Goal: Task Accomplishment & Management: Manage account settings

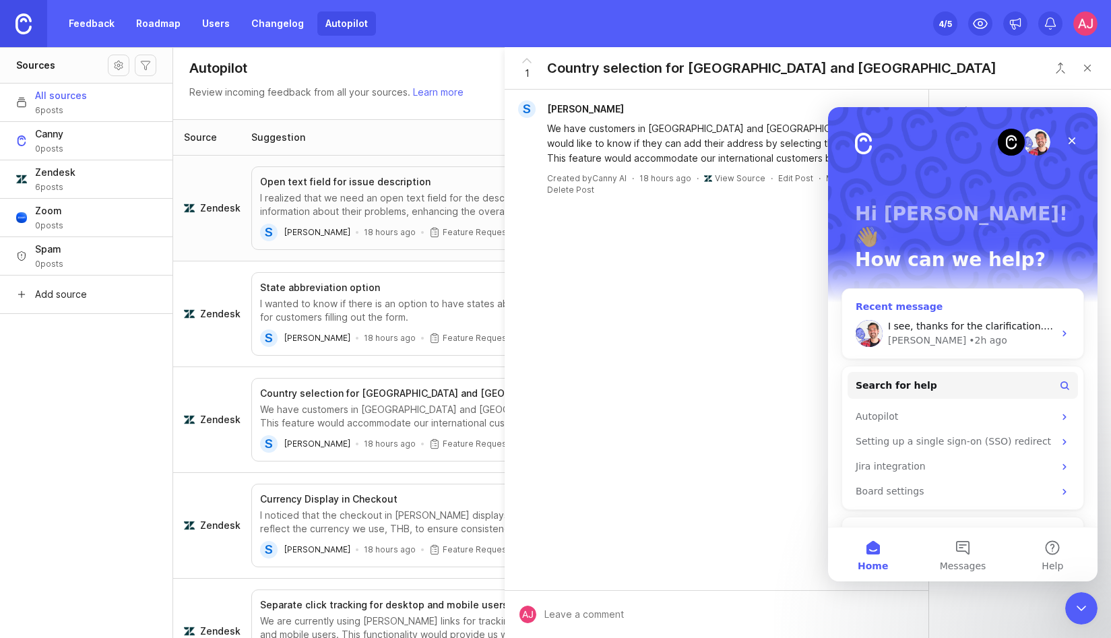
scroll to position [1, 0]
click at [941, 319] on div "I see, thanks for the clarification. Let me get this over to the team to see wh…" at bounding box center [971, 326] width 166 height 14
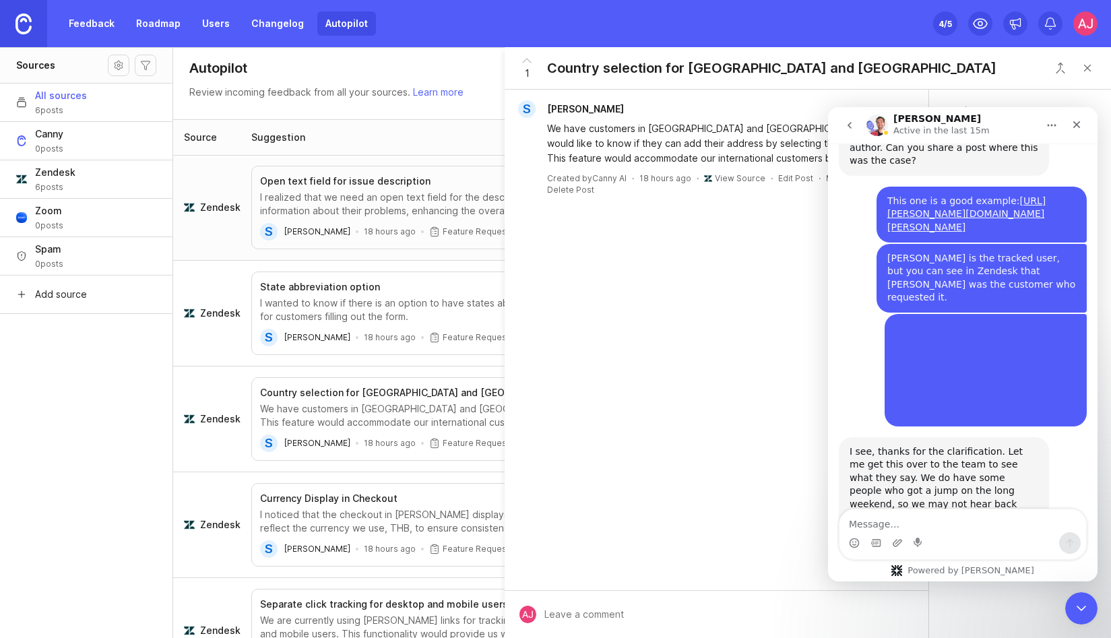
scroll to position [1185, 0]
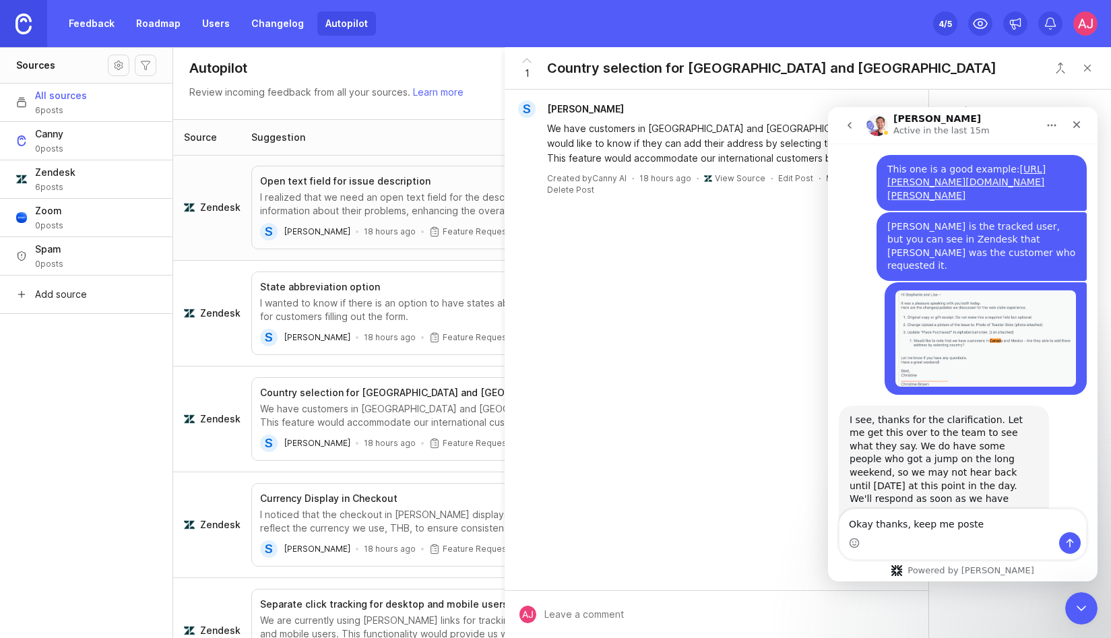
type textarea "Okay thanks, keep me posted"
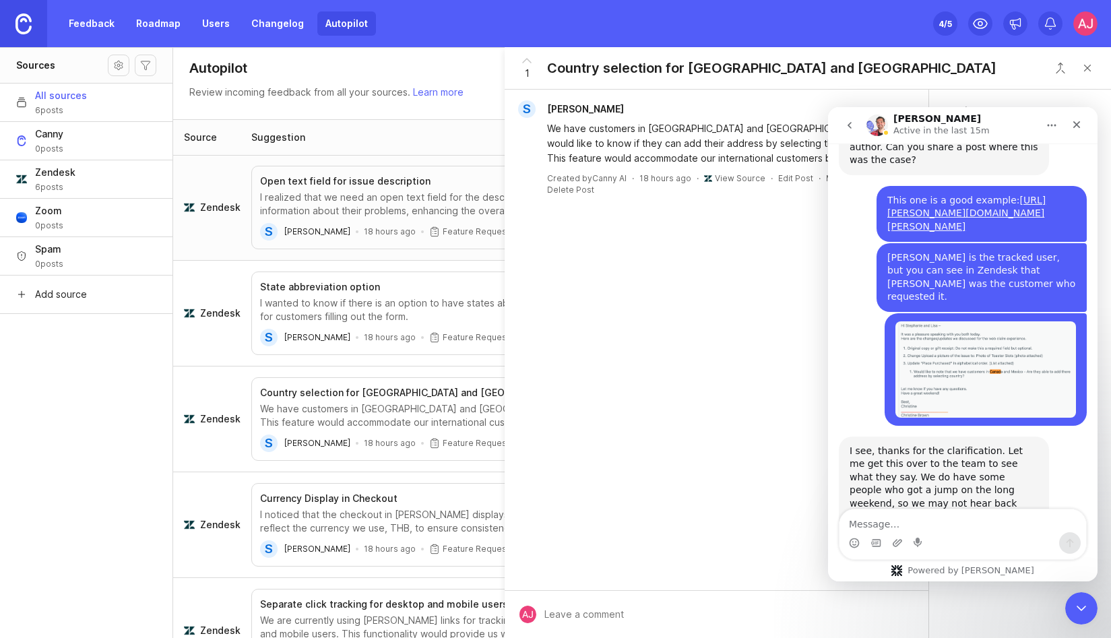
scroll to position [1224, 0]
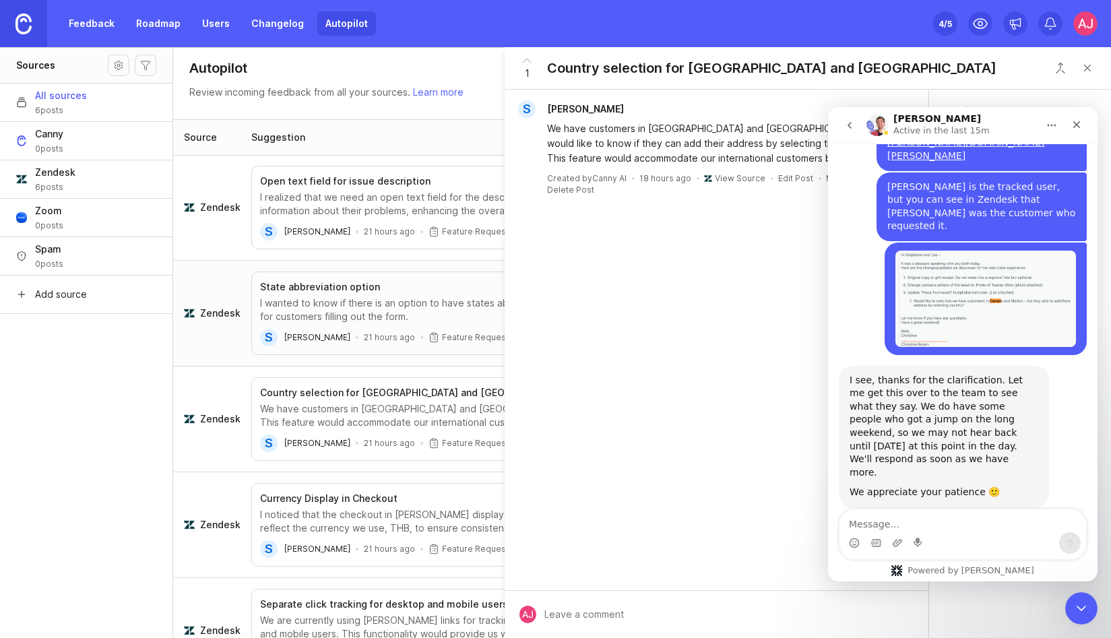
click at [114, 393] on aside "Sources All sources 6 posts Canny 0 posts Zendesk 6 posts Zoom 0 posts Spam 0 p…" at bounding box center [86, 342] width 173 height 591
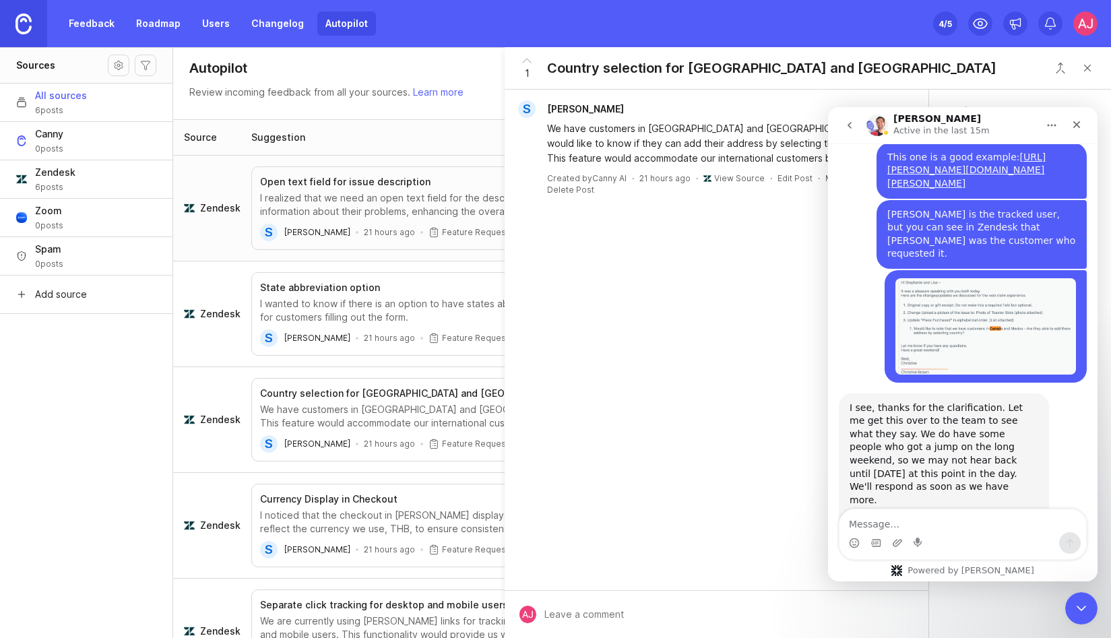
scroll to position [1224, 0]
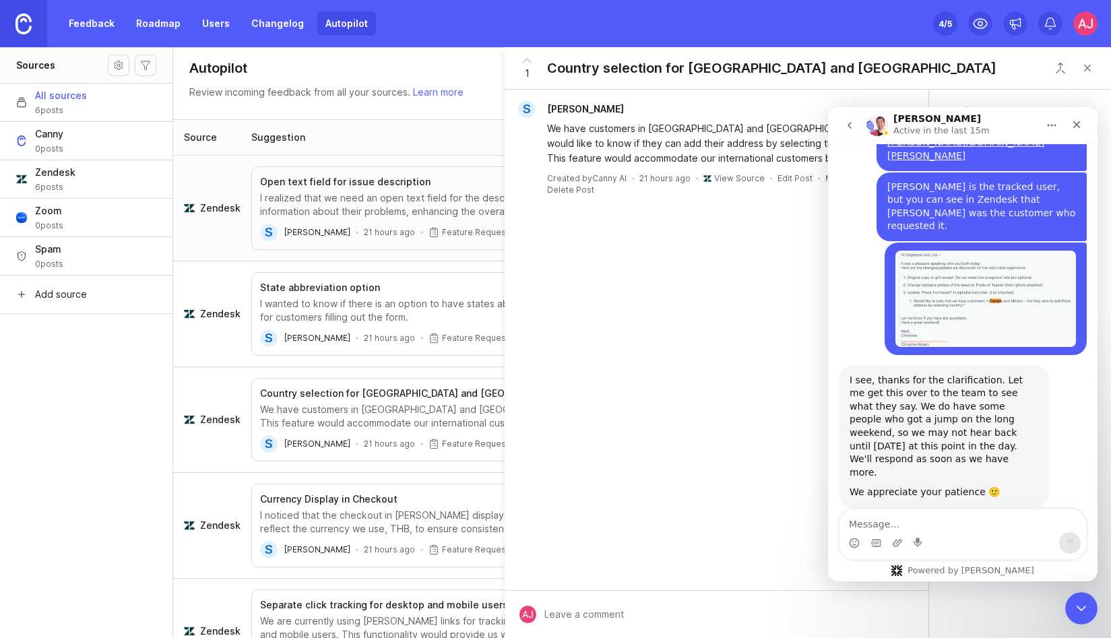
click at [118, 61] on button "Source settings" at bounding box center [119, 66] width 22 height 22
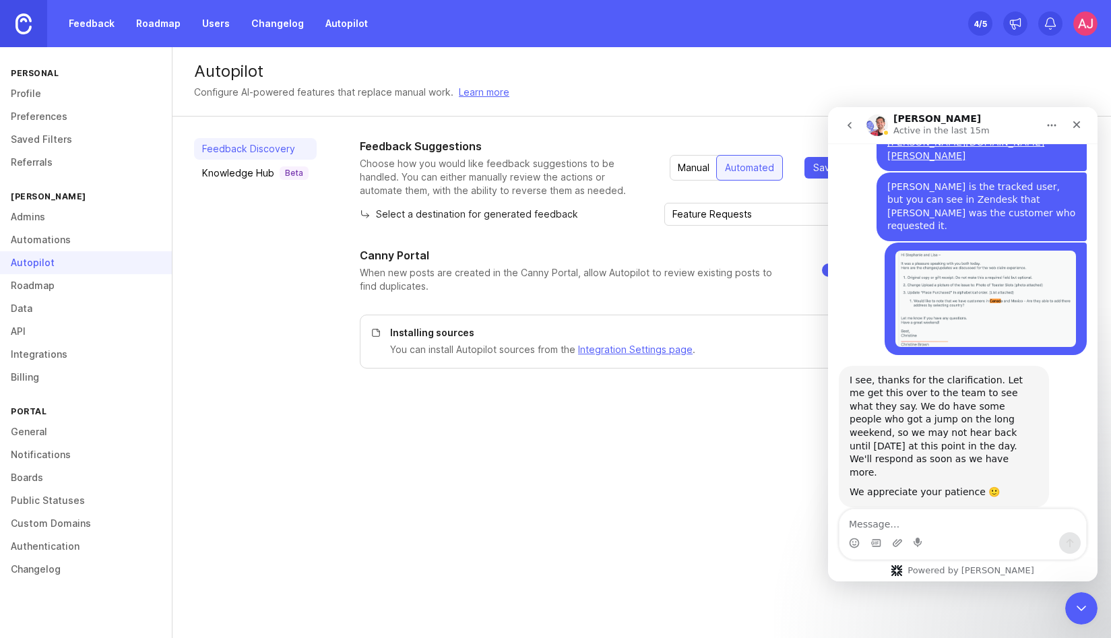
click at [47, 351] on link "Integrations" at bounding box center [86, 354] width 172 height 23
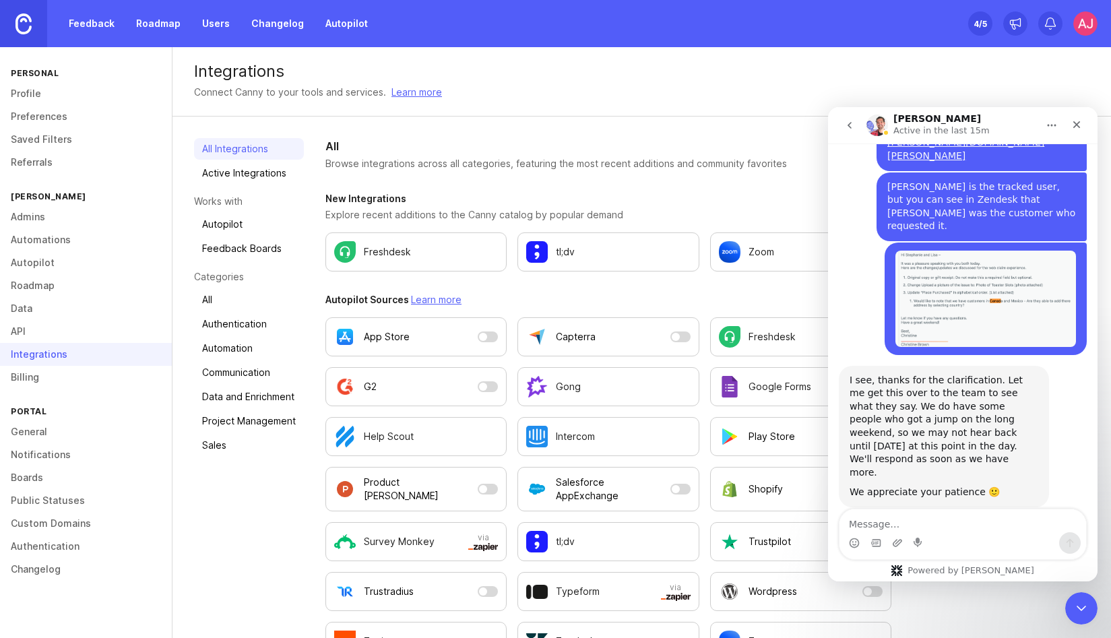
click at [51, 239] on link "Automations" at bounding box center [86, 239] width 172 height 23
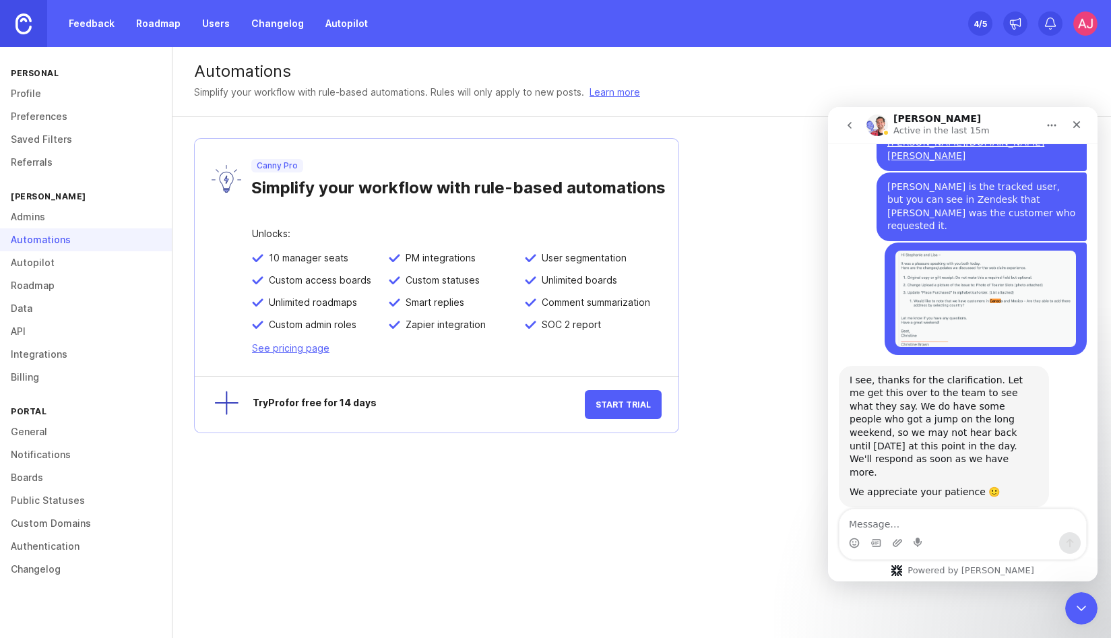
click at [38, 355] on link "Integrations" at bounding box center [86, 354] width 172 height 23
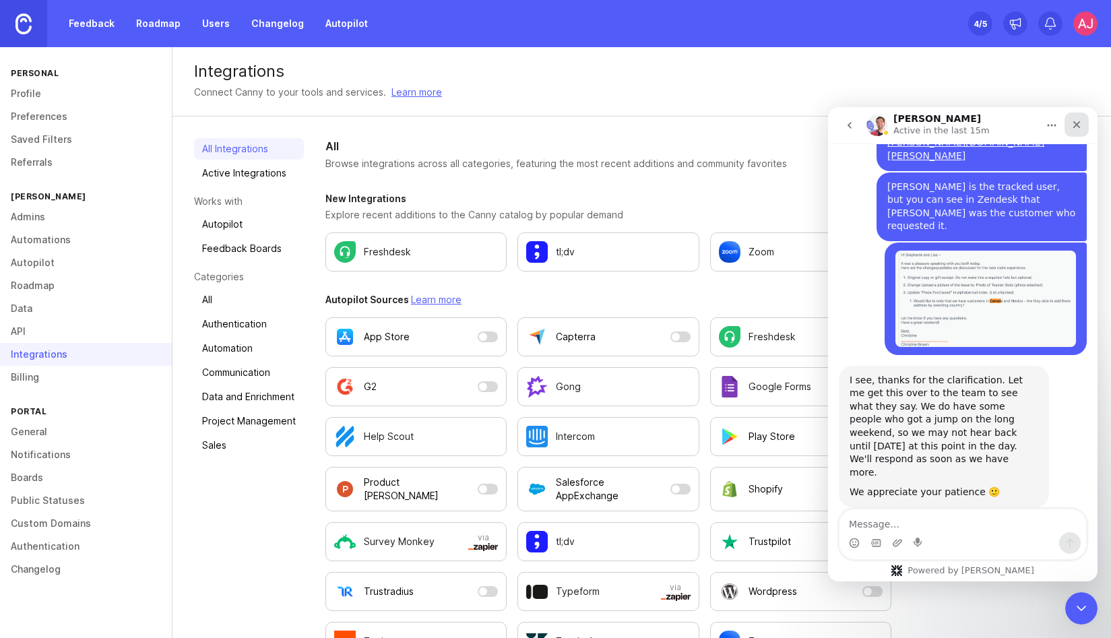
click at [1078, 126] on icon "Close" at bounding box center [1076, 124] width 7 height 7
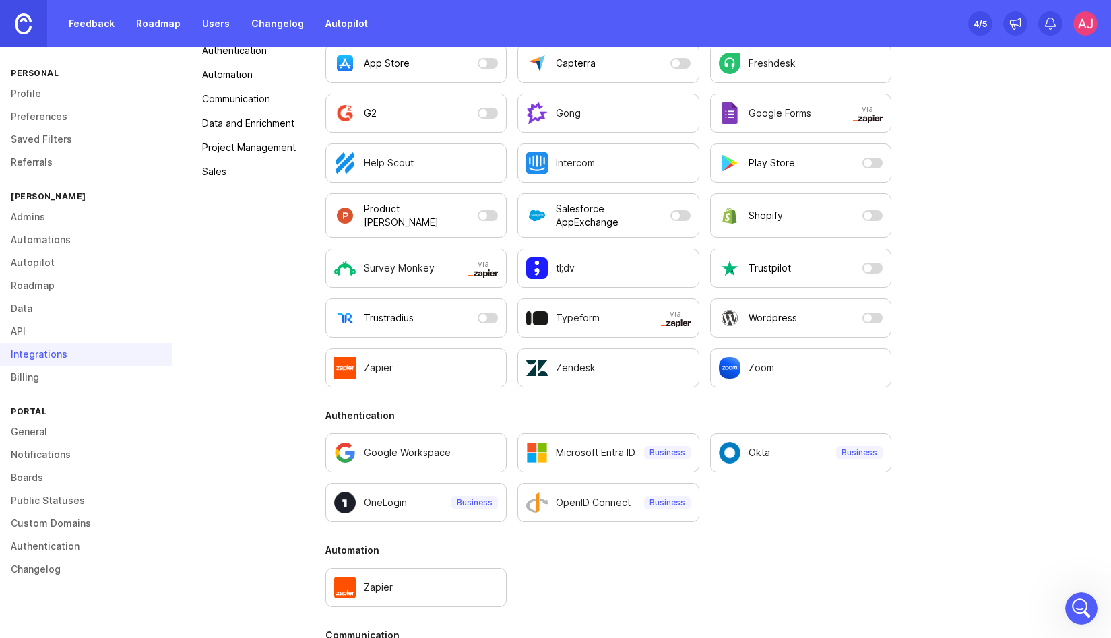
scroll to position [275, 0]
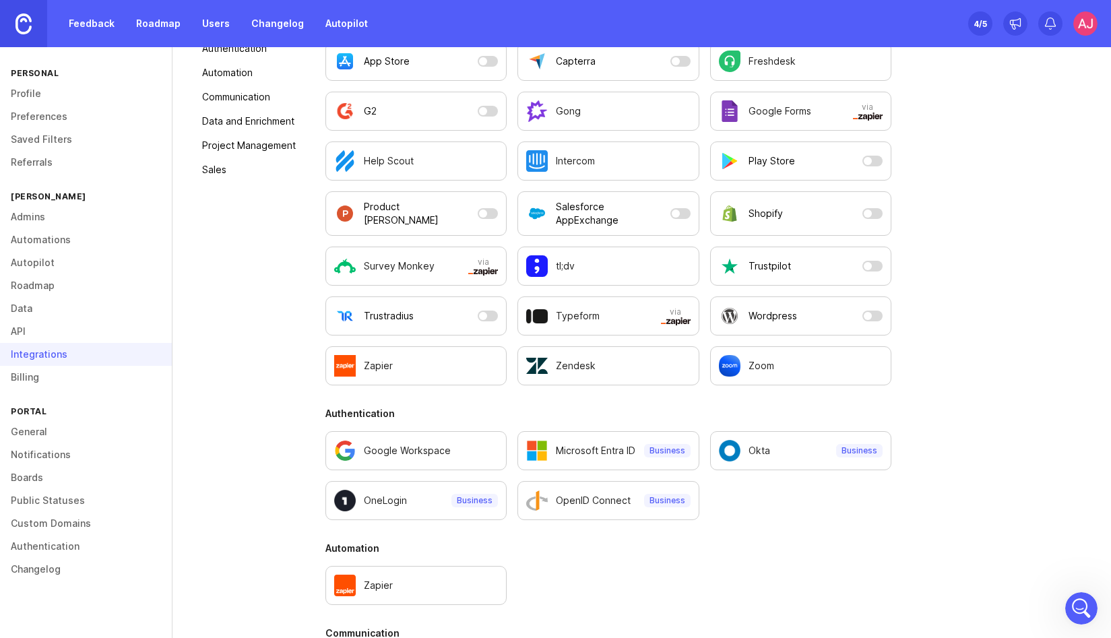
click at [779, 381] on link "Zoom" at bounding box center [800, 365] width 181 height 39
